Goal: Find specific page/section: Find specific page/section

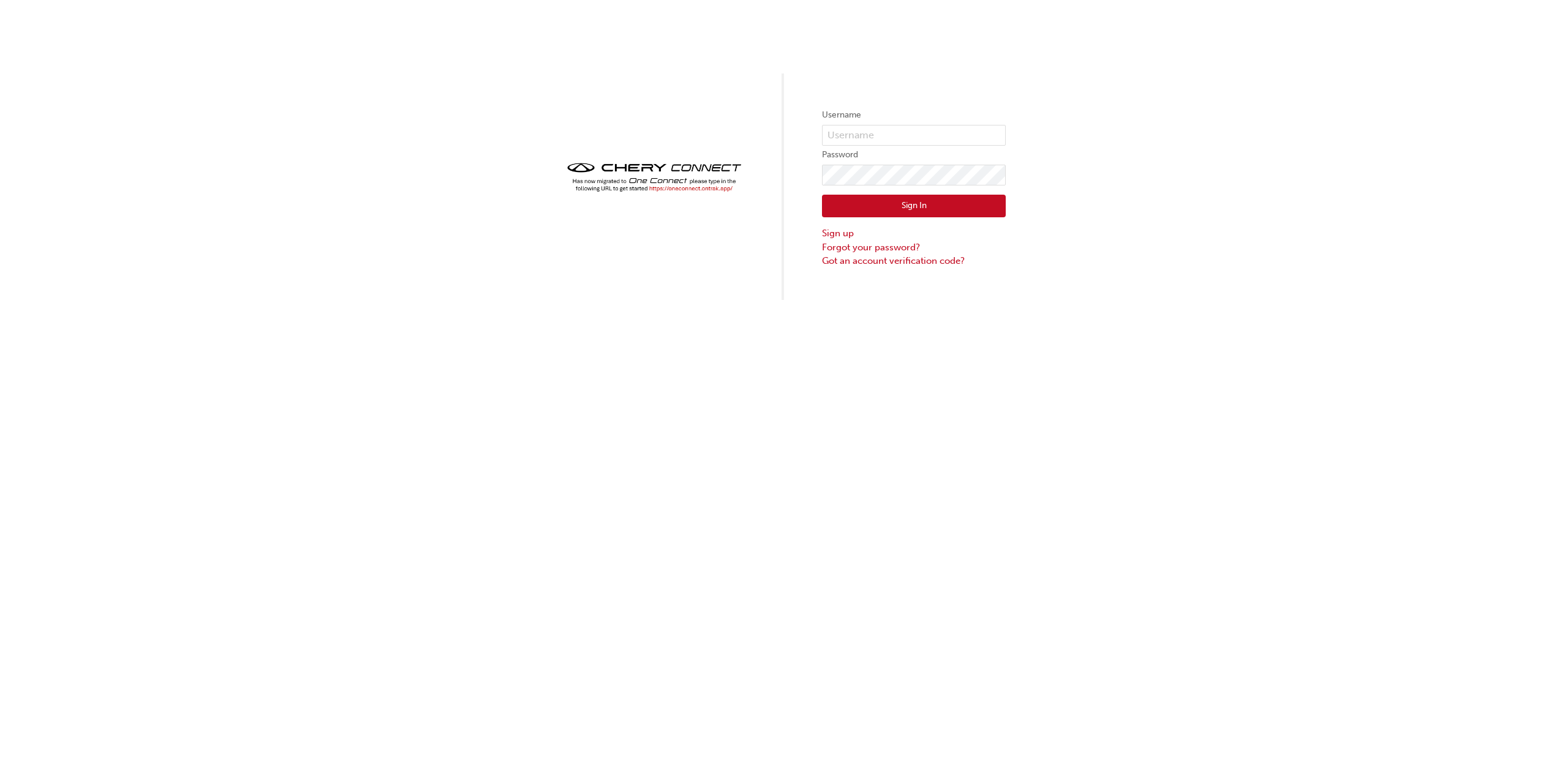
click at [717, 190] on img at bounding box center [654, 177] width 184 height 36
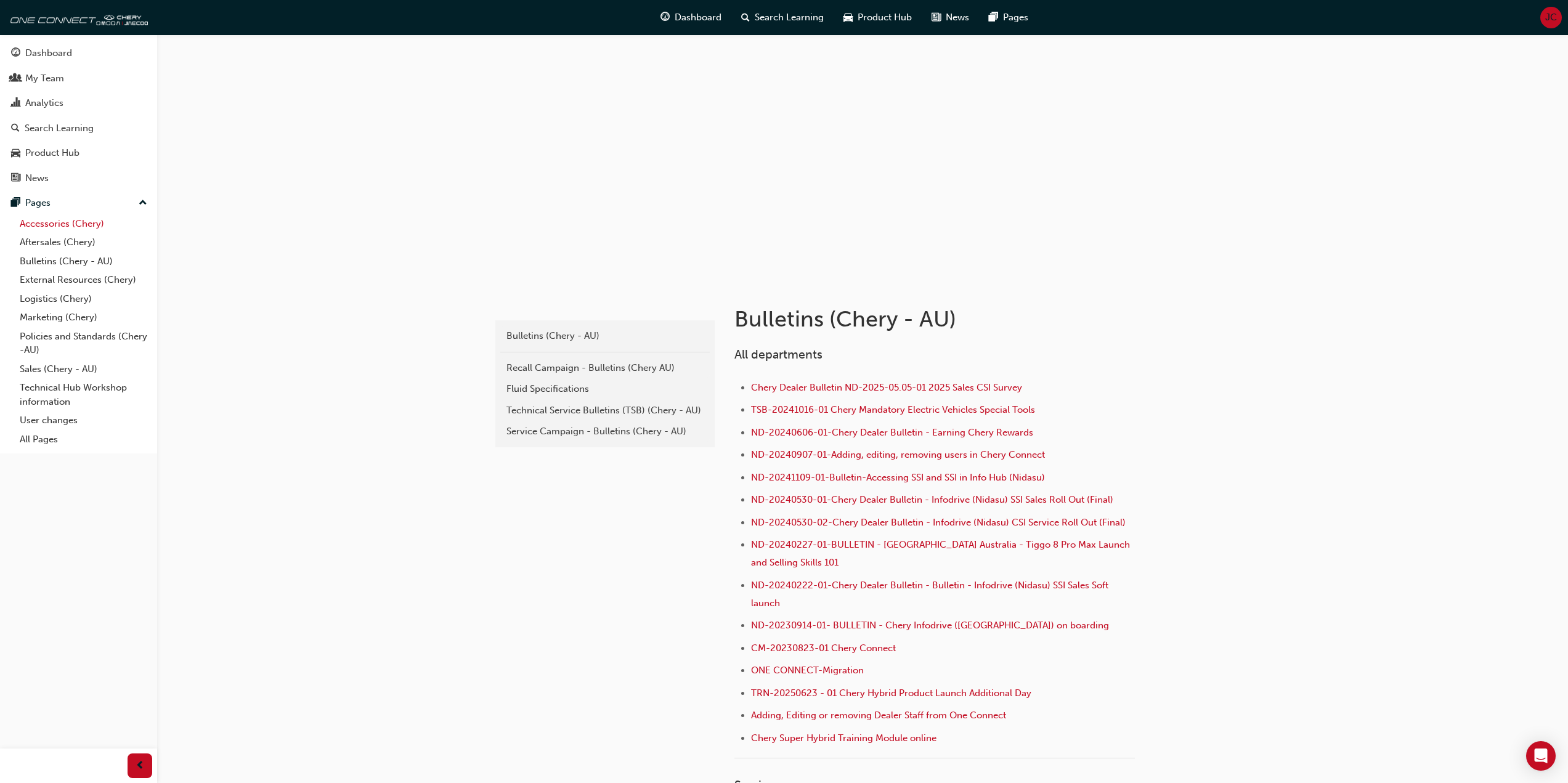
click at [66, 228] on link "Accessories (Chery)" at bounding box center [83, 224] width 137 height 19
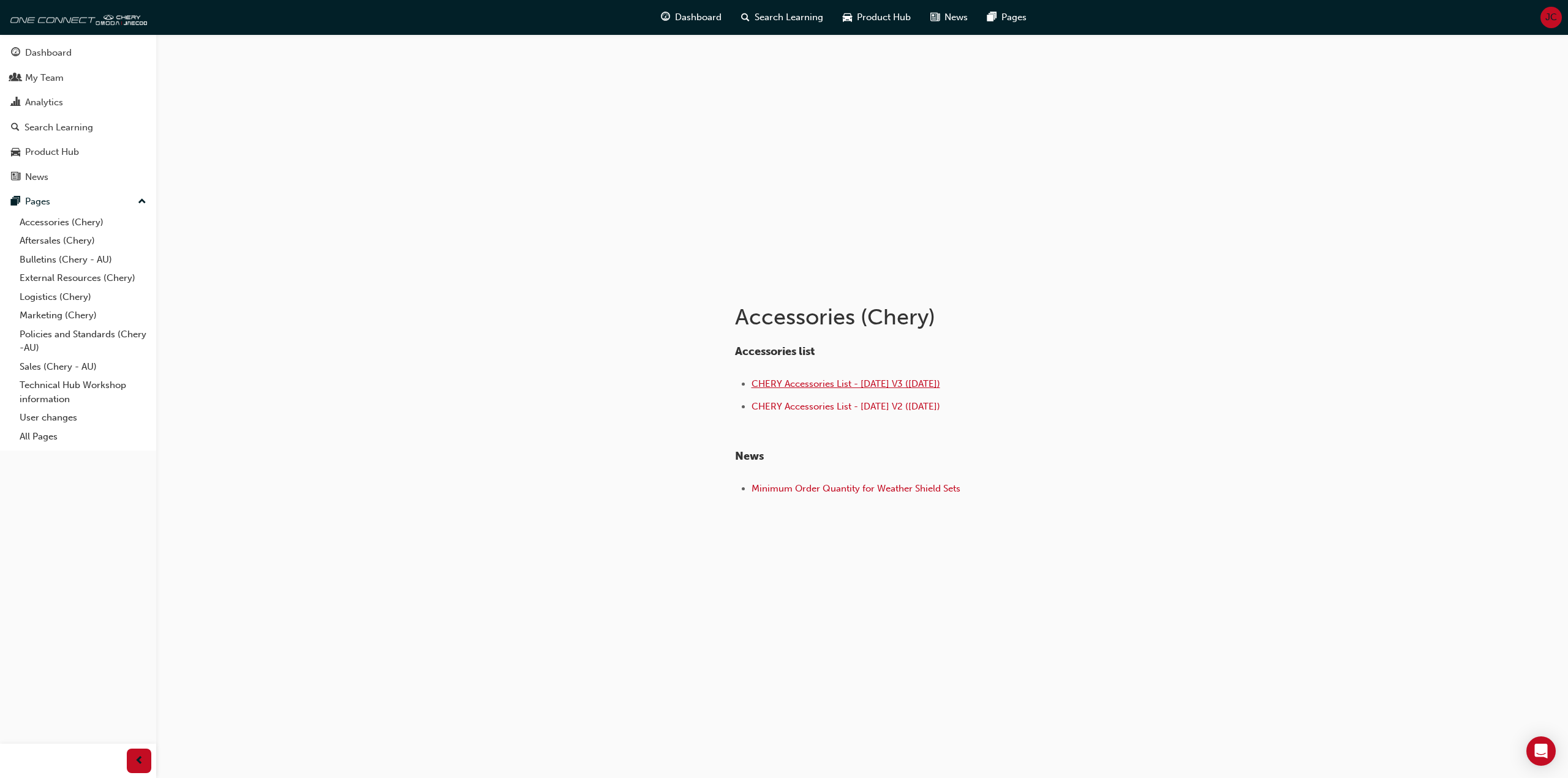
click at [888, 381] on span "CHERY Accessories List - [DATE] V3 ([DATE])" at bounding box center [846, 383] width 189 height 11
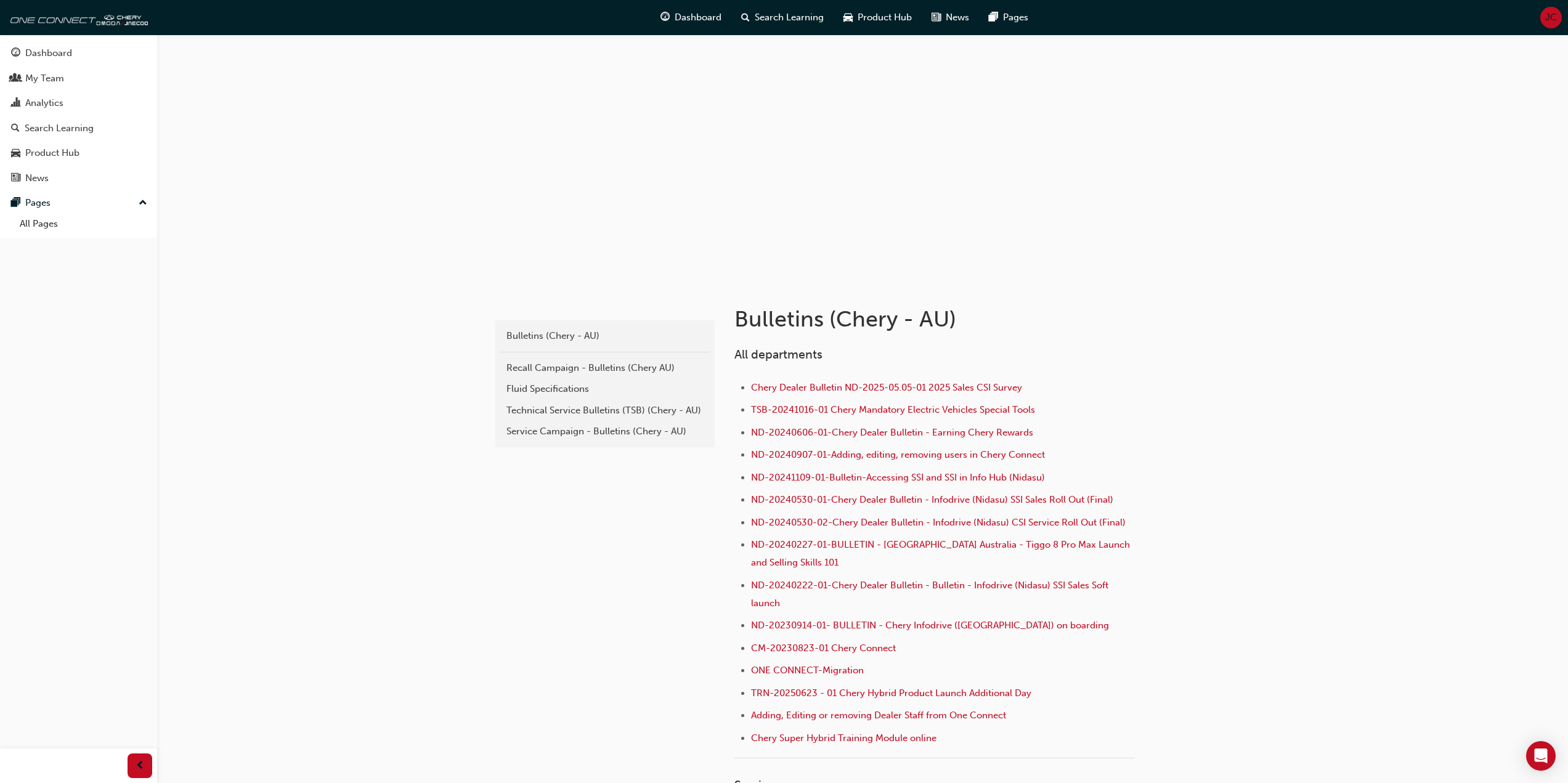
click at [1564, 21] on div "Dashboard Search Learning Product Hub News Pages JC" at bounding box center [784, 17] width 1568 height 35
click at [1546, 21] on span "JC" at bounding box center [1552, 17] width 12 height 14
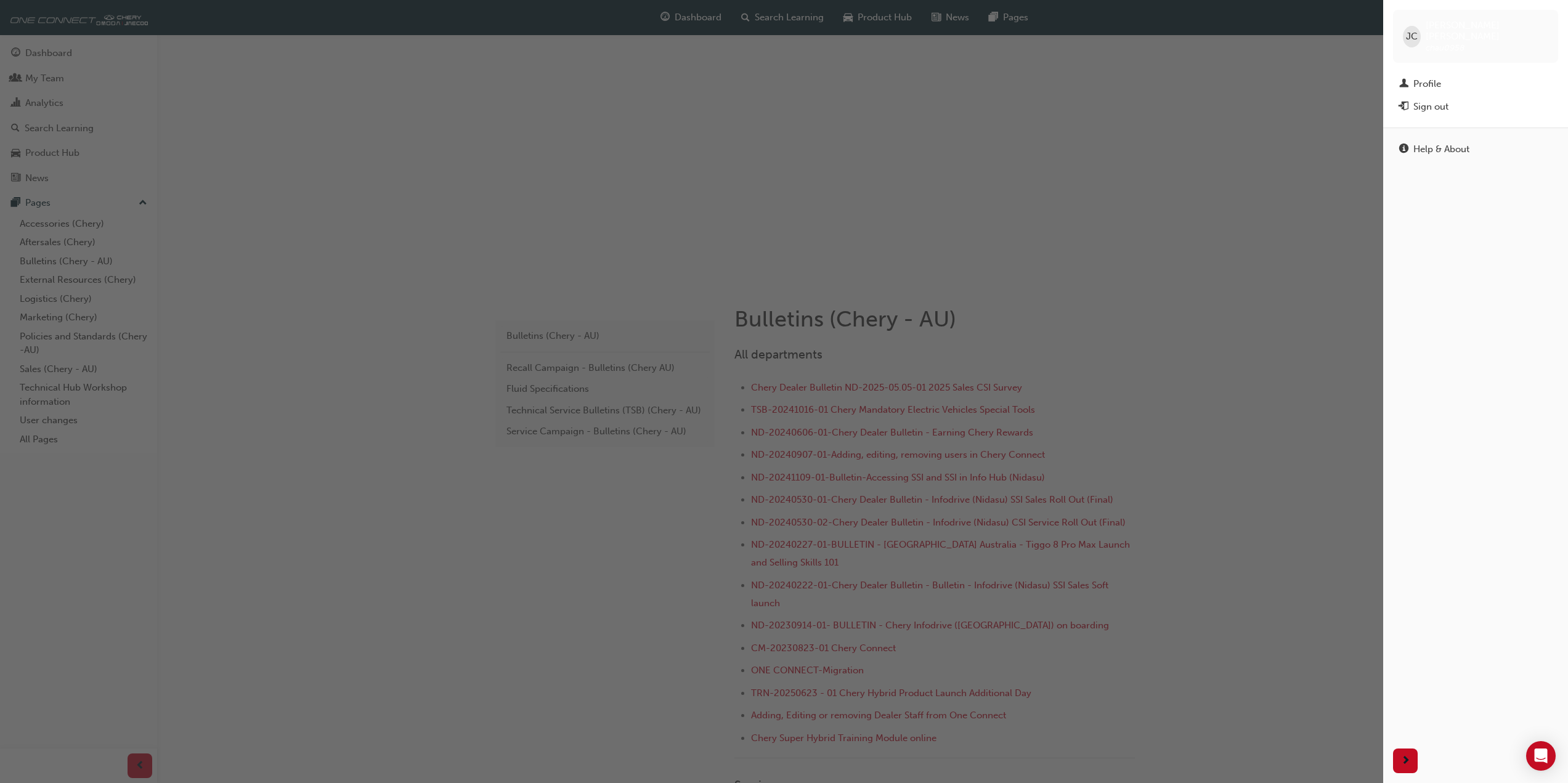
click at [1038, 190] on div "button" at bounding box center [691, 392] width 1383 height 783
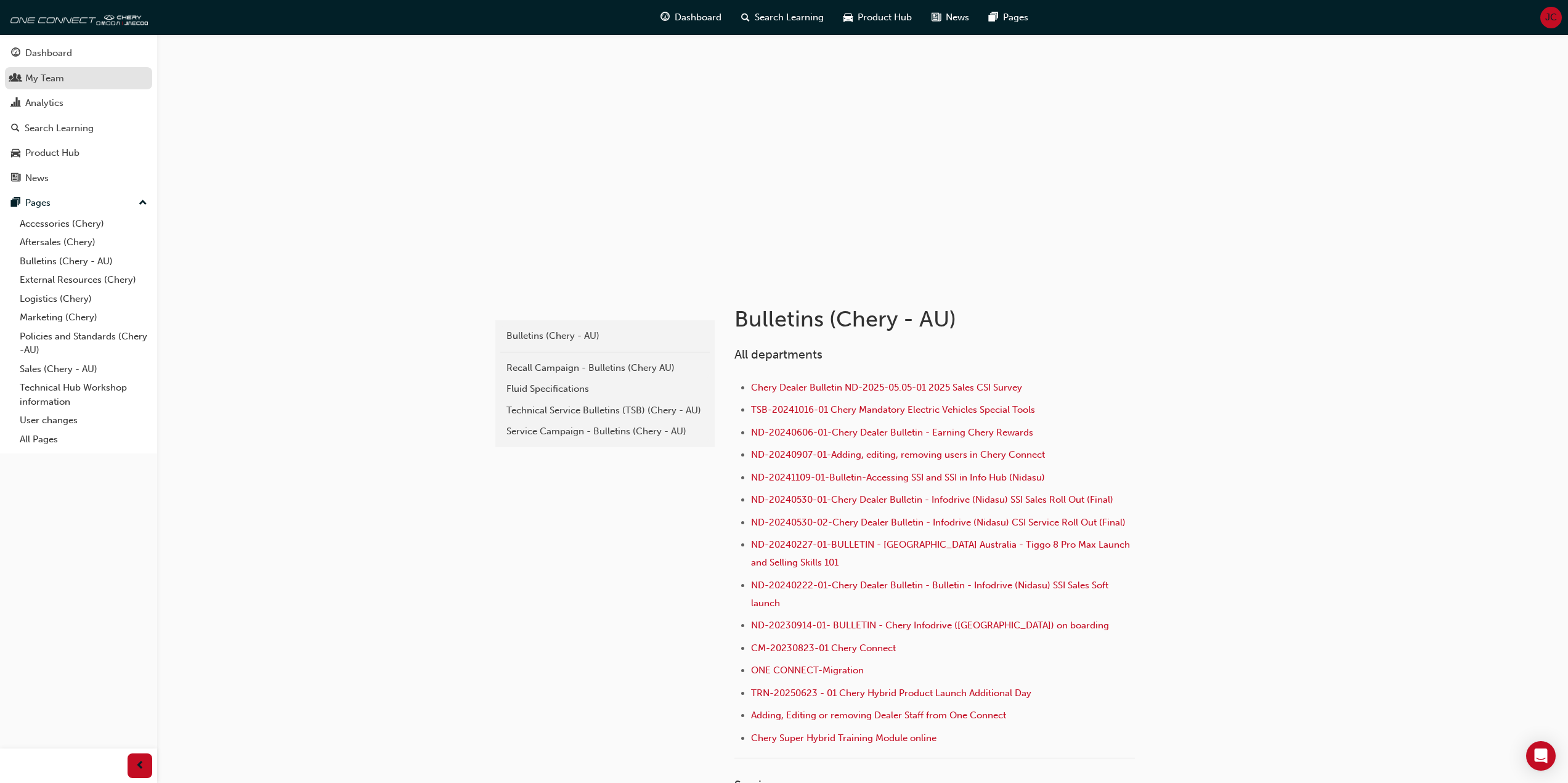
click at [48, 73] on div "My Team" at bounding box center [45, 78] width 39 height 14
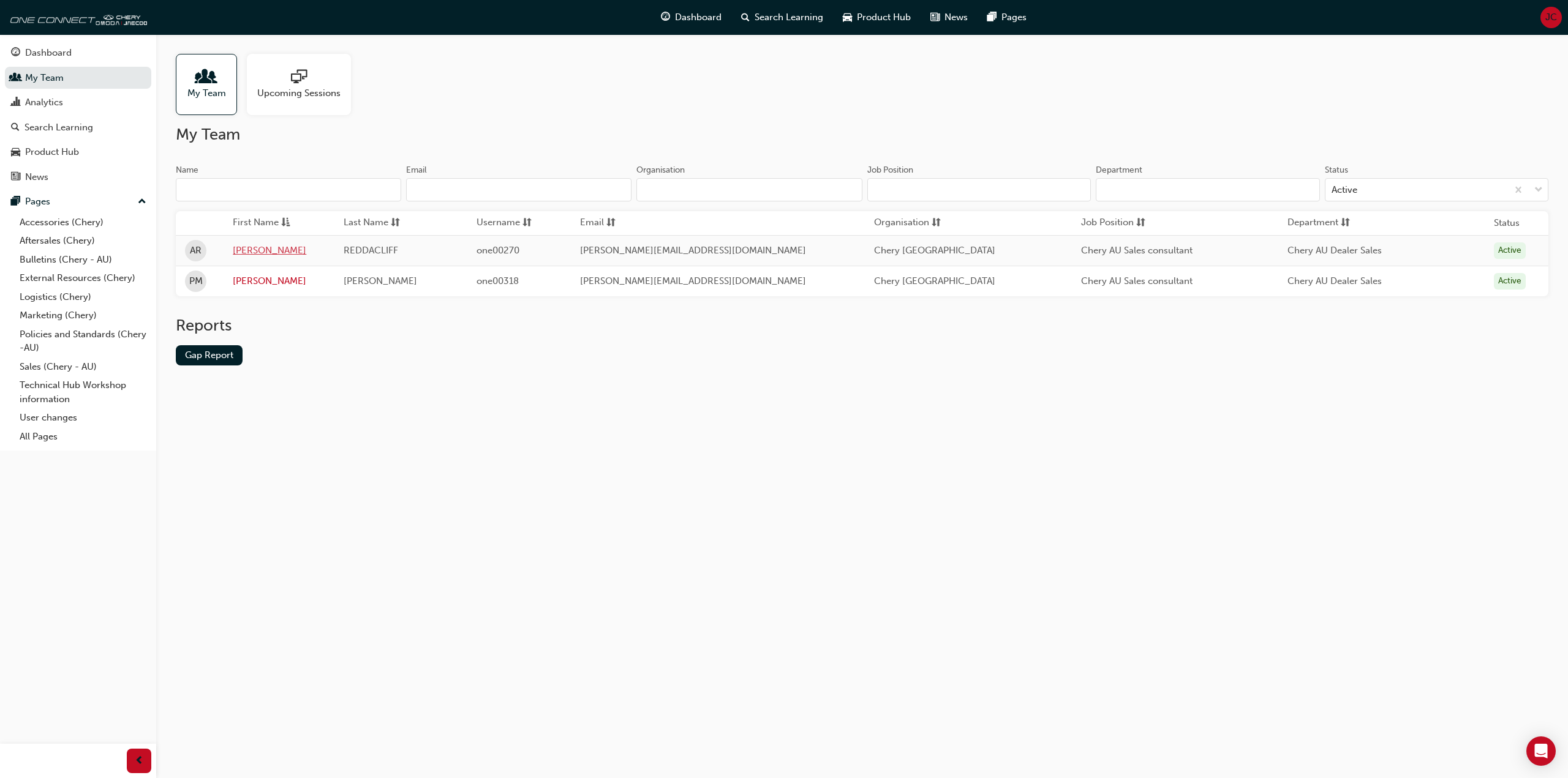
click at [248, 245] on link "AMY" at bounding box center [279, 250] width 92 height 14
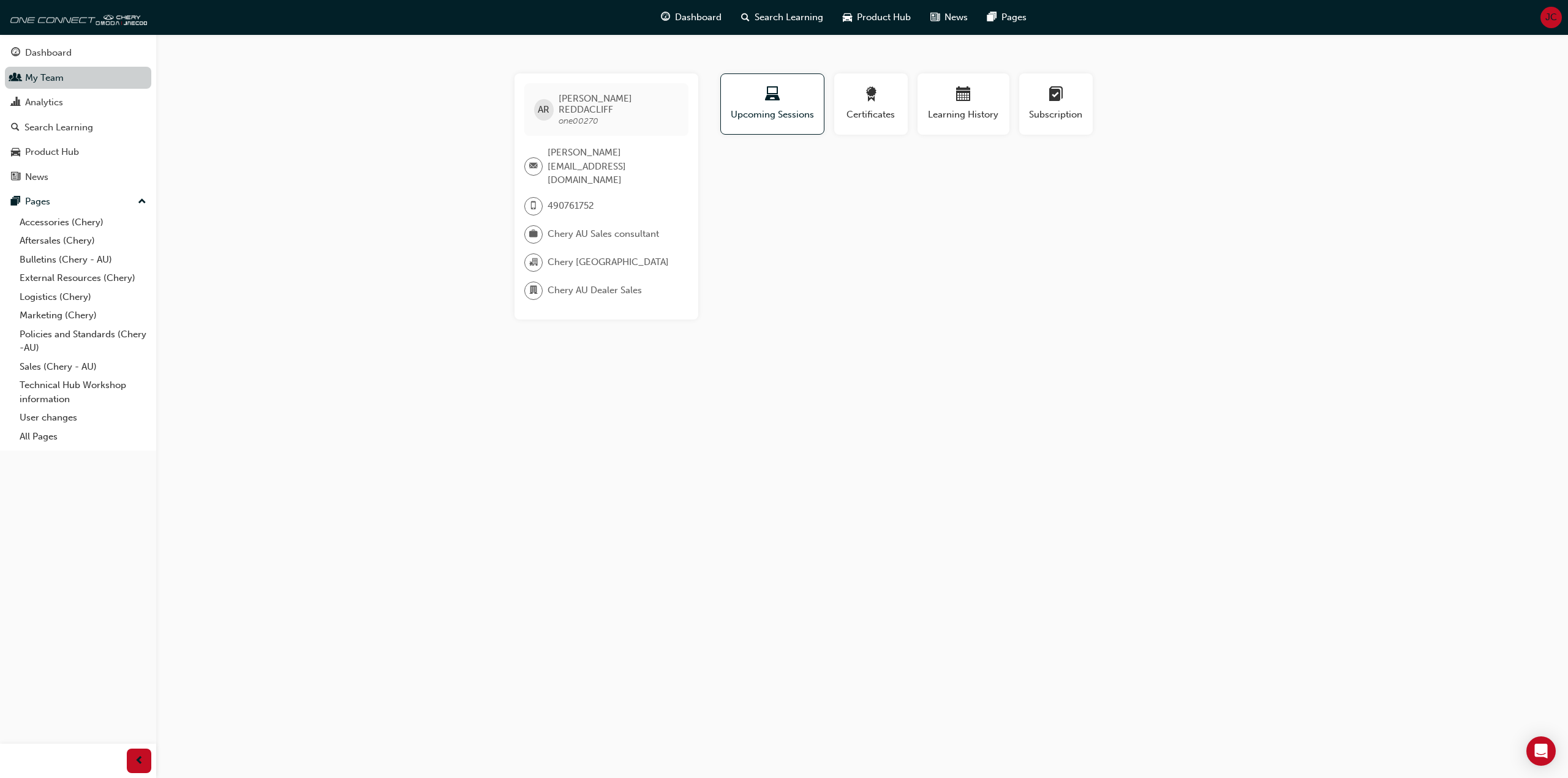
click at [101, 85] on link "My Team" at bounding box center [78, 78] width 147 height 23
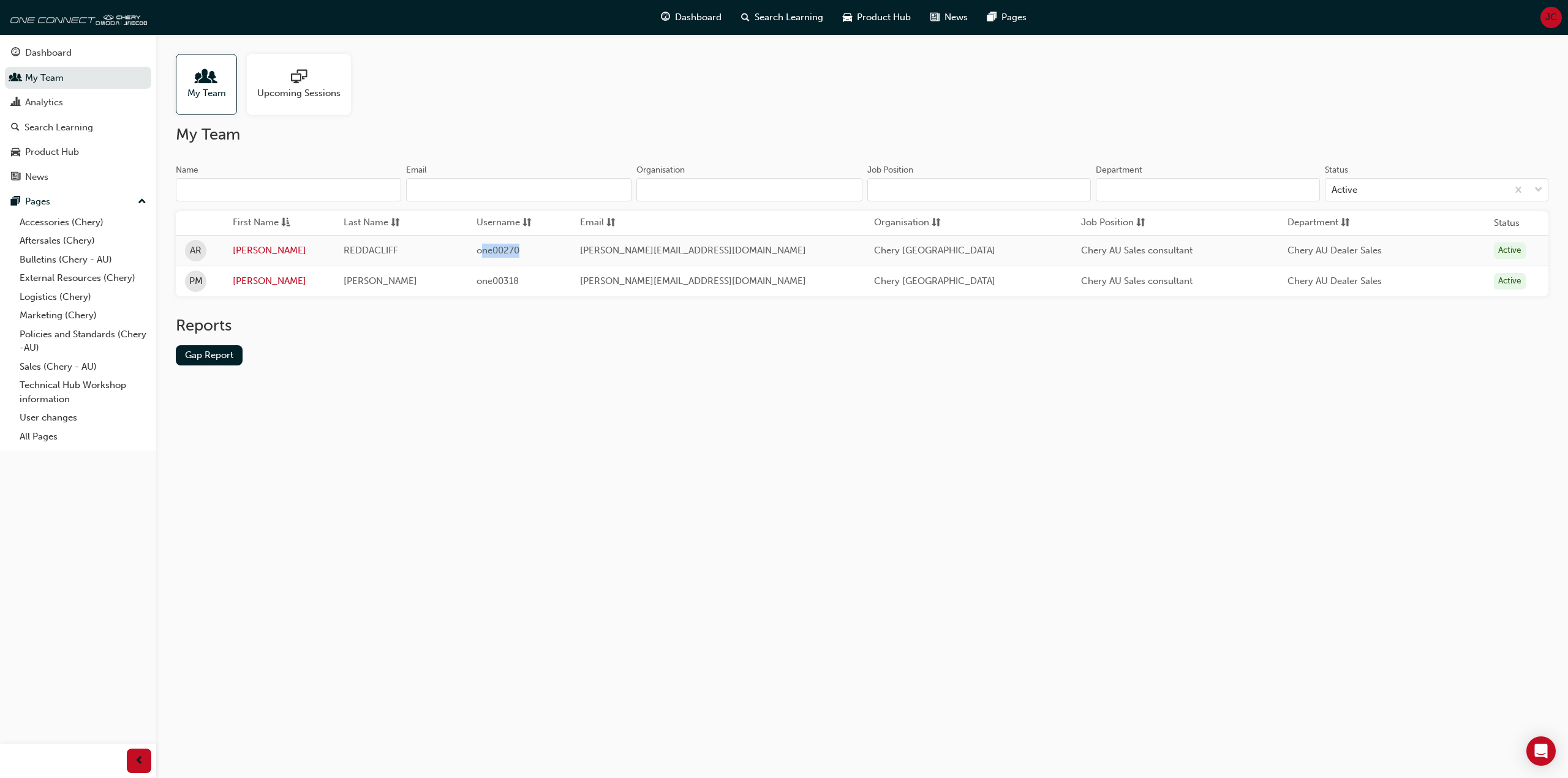
drag, startPoint x: 537, startPoint y: 247, endPoint x: 491, endPoint y: 250, distance: 46.1
click at [491, 250] on td "one00270" at bounding box center [519, 250] width 103 height 31
click at [518, 248] on span "one00270" at bounding box center [498, 250] width 43 height 11
drag, startPoint x: 532, startPoint y: 249, endPoint x: 487, endPoint y: 252, distance: 45.1
click at [487, 252] on td "one00270" at bounding box center [519, 250] width 103 height 31
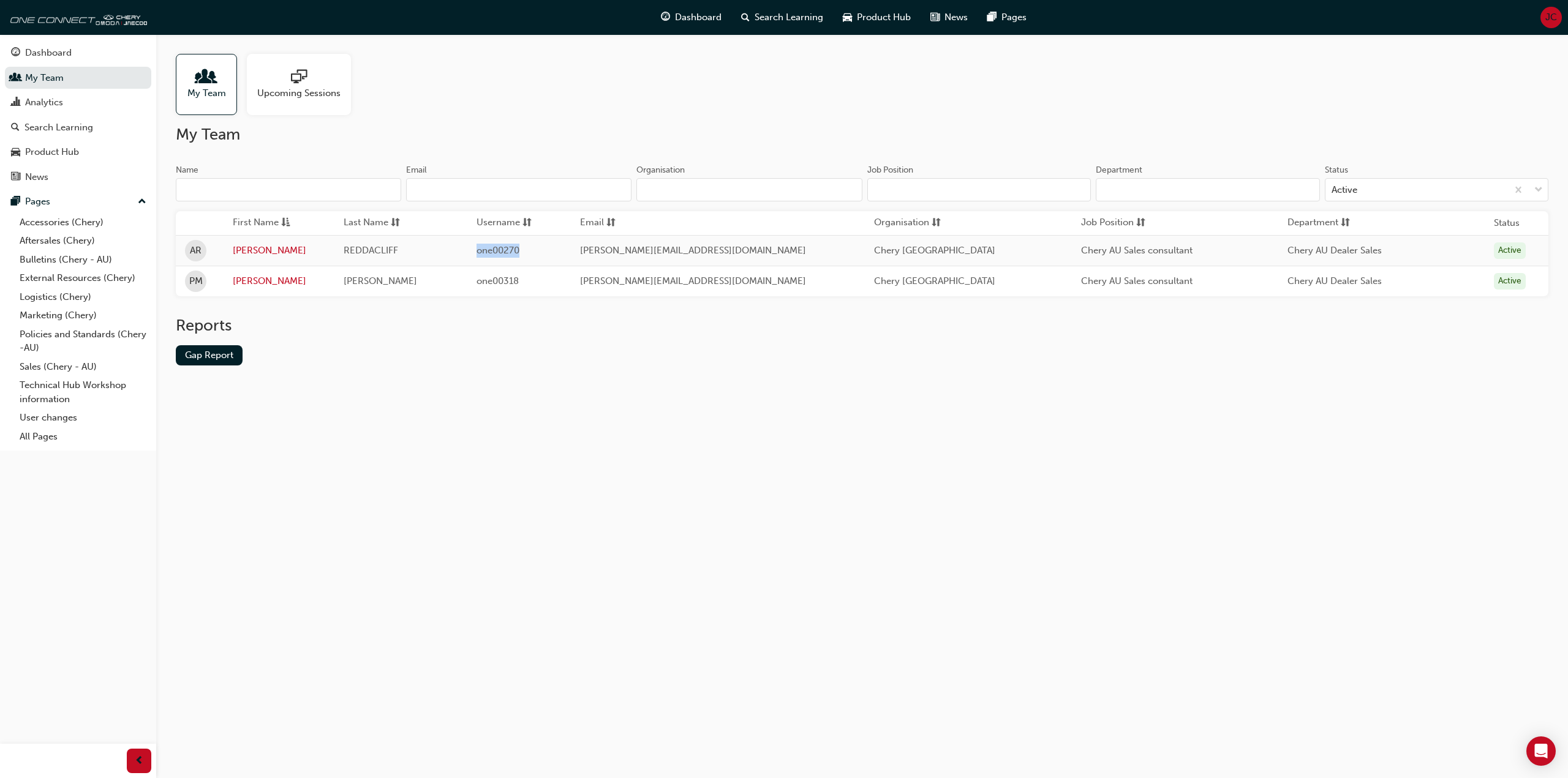
copy span "one00270"
click at [479, 368] on div "Reports Gap Report" at bounding box center [862, 351] width 1373 height 69
